Goal: Transaction & Acquisition: Purchase product/service

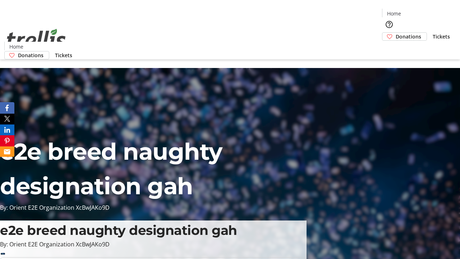
click at [396, 33] on span "Donations" at bounding box center [409, 37] width 26 height 8
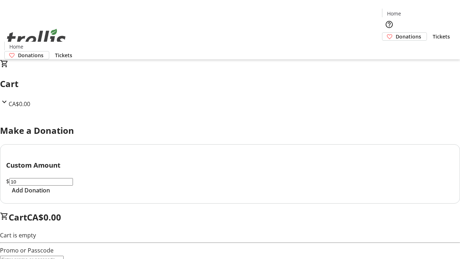
click at [50, 194] on span "Add Donation" at bounding box center [31, 190] width 38 height 9
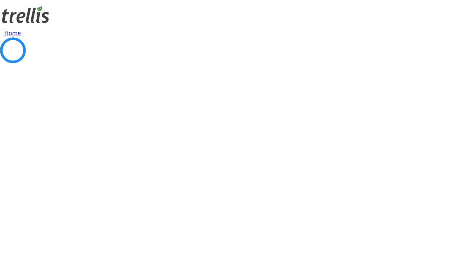
select select "CA"
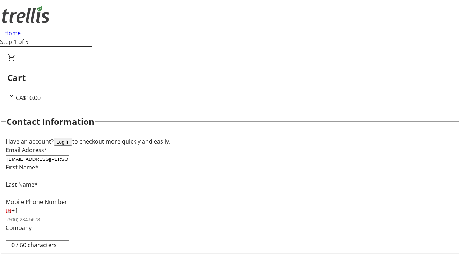
type input "[EMAIL_ADDRESS][PERSON_NAME][DOMAIN_NAME]"
type input "Willy"
type input "[PERSON_NAME]"
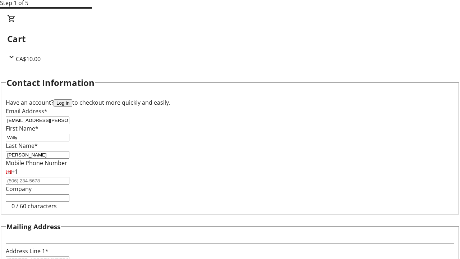
type input "[STREET_ADDRESS][PERSON_NAME]"
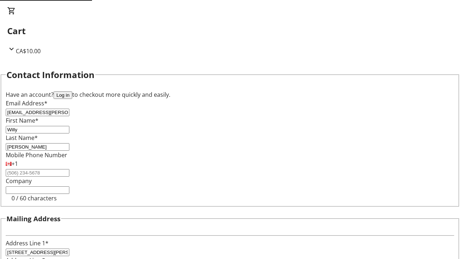
type input "Kelowna"
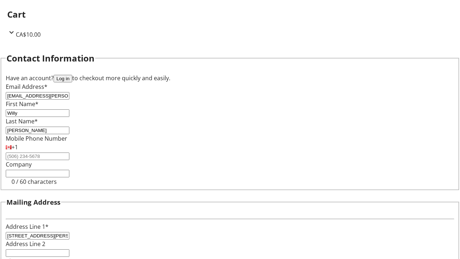
select select "BC"
type input "Kelowna"
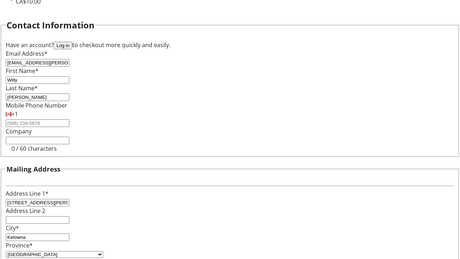
type input "V1Y 0C2"
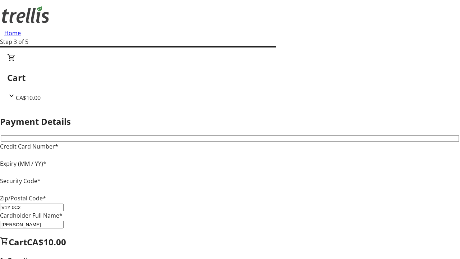
type input "V1Y 0C2"
